Goal: Check status: Check status

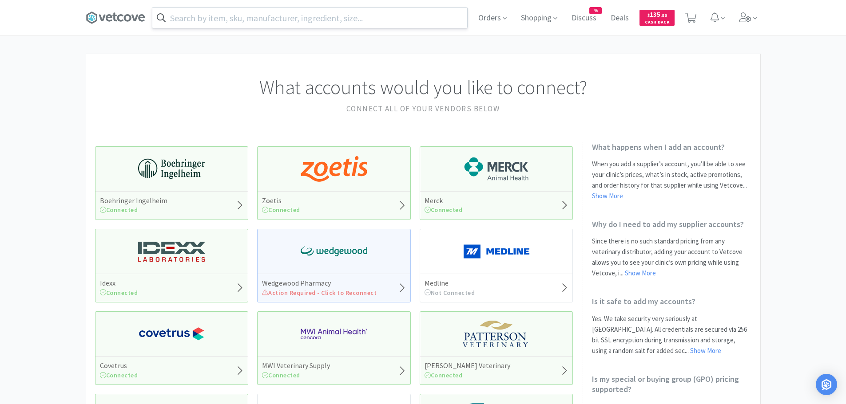
click at [197, 20] on input "text" at bounding box center [309, 18] width 315 height 20
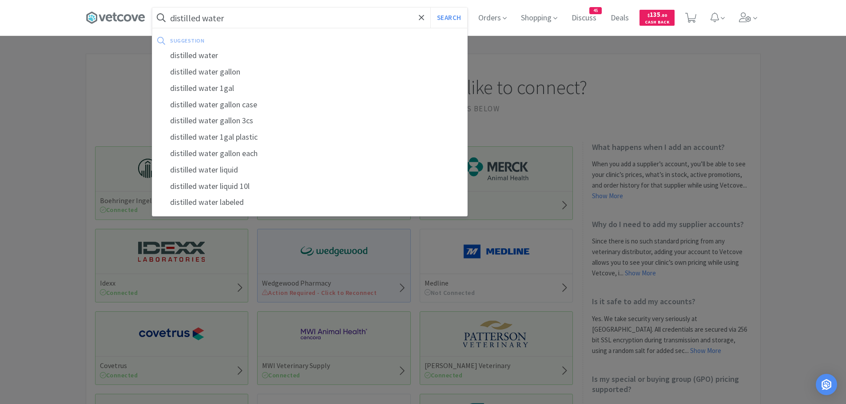
type input "distilled water"
click at [430, 8] on button "Search" at bounding box center [448, 18] width 37 height 20
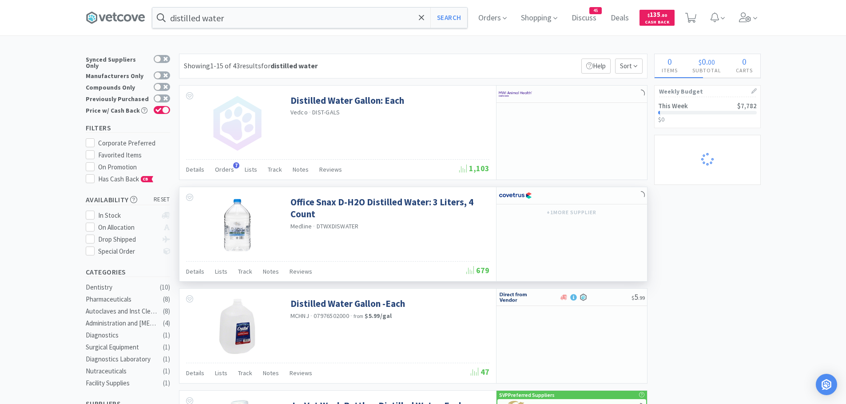
select select "2"
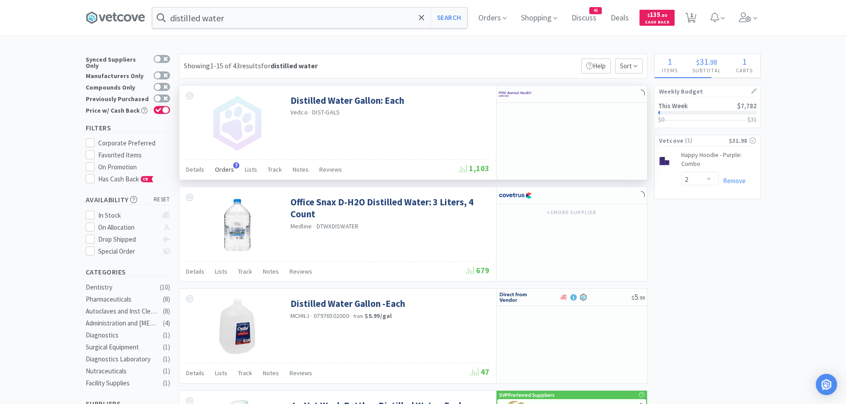
click at [227, 170] on span "Orders" at bounding box center [224, 170] width 19 height 8
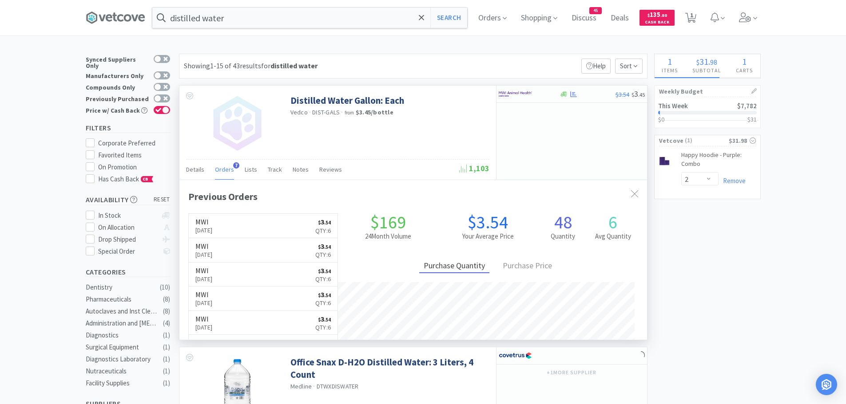
scroll to position [238, 468]
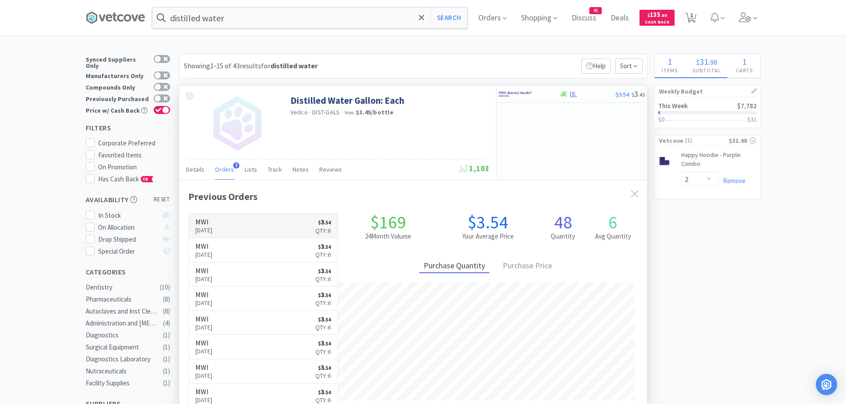
click at [280, 222] on link "MWI [DATE] $ 3 . 54 Qty: 6" at bounding box center [263, 226] width 149 height 24
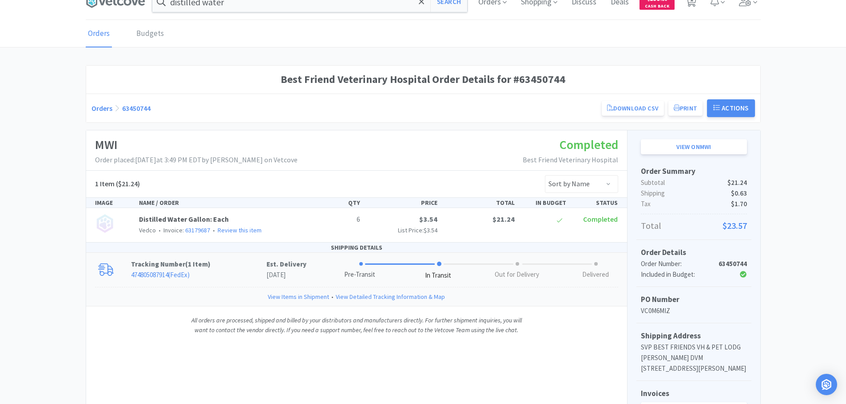
scroll to position [44, 0]
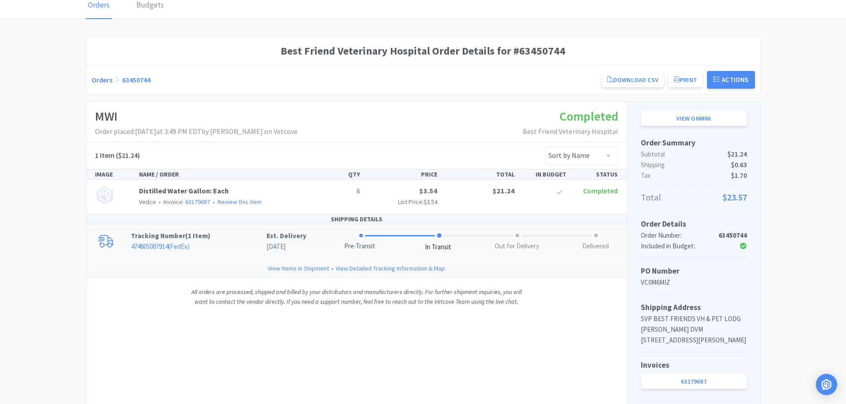
click at [365, 270] on link "View Detailed Tracking Information & Map" at bounding box center [390, 269] width 109 height 10
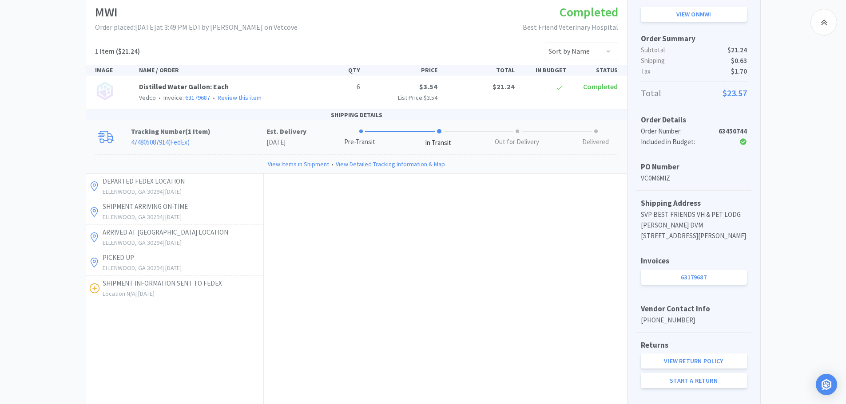
scroll to position [89, 0]
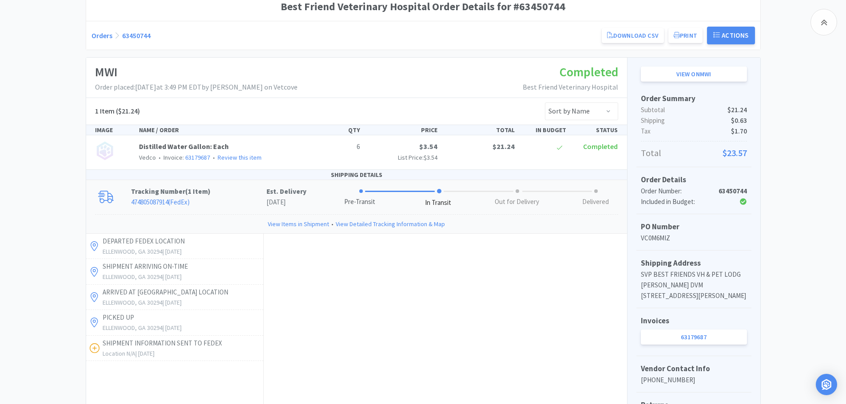
click at [166, 199] on link "474805087914 ( FedEx )" at bounding box center [160, 202] width 59 height 8
